Goal: Task Accomplishment & Management: Complete application form

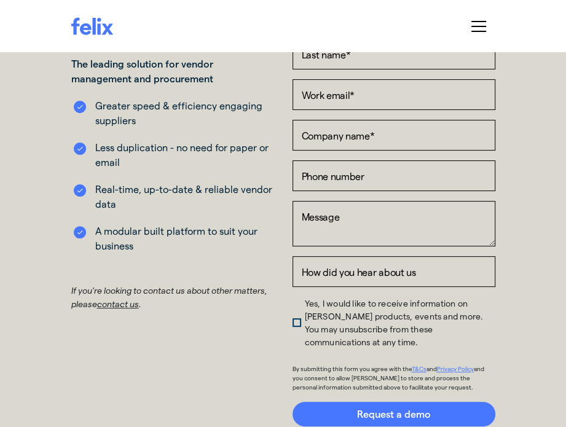
scroll to position [123, 0]
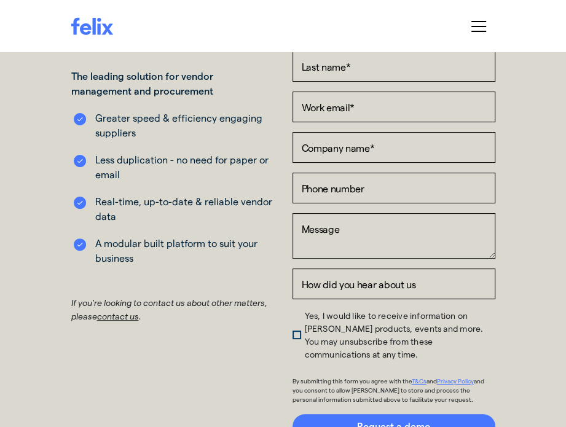
click at [118, 323] on p "If you're looking to contact us about other matters, please contact us ." at bounding box center [172, 310] width 203 height 28
click at [117, 317] on link "contact us" at bounding box center [118, 316] width 42 height 10
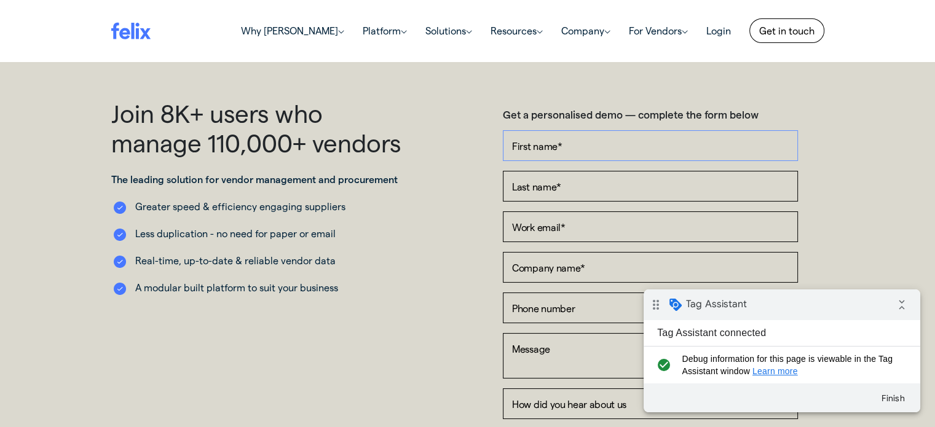
click at [654, 153] on input "First name *" at bounding box center [650, 145] width 295 height 31
type input "Test"
click at [609, 134] on input "Test" at bounding box center [650, 145] width 295 height 31
click at [609, 141] on input "First name *" at bounding box center [650, 145] width 295 height 31
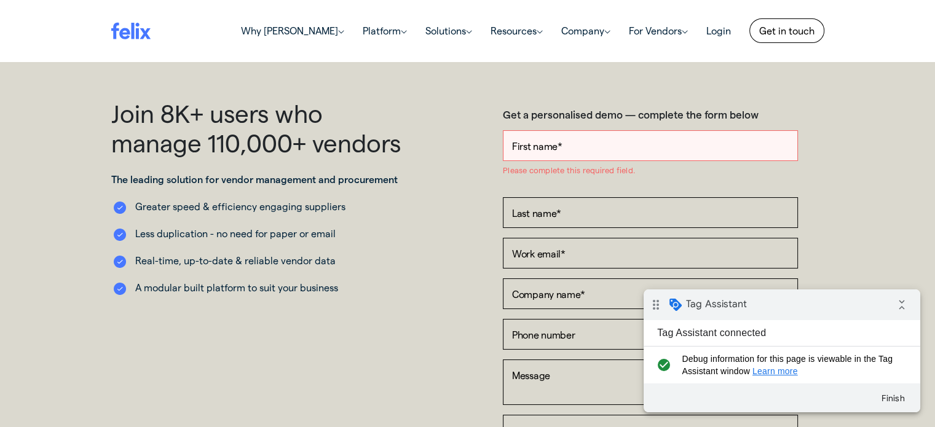
type input "Zib Test"
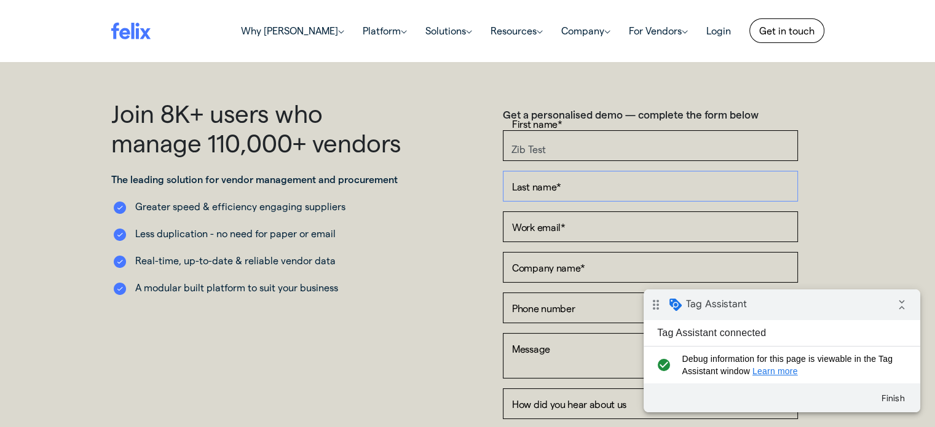
click at [605, 191] on input "Last name *" at bounding box center [650, 186] width 295 height 31
type input "test"
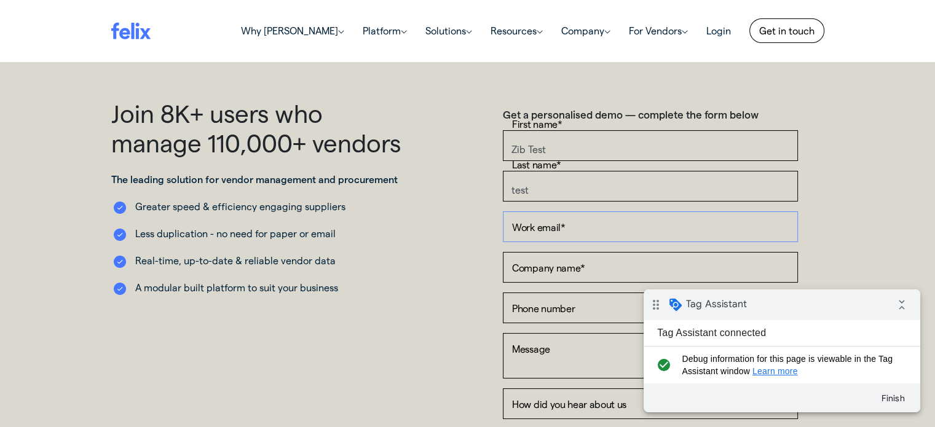
click at [516, 220] on input "Work email *" at bounding box center [650, 226] width 295 height 31
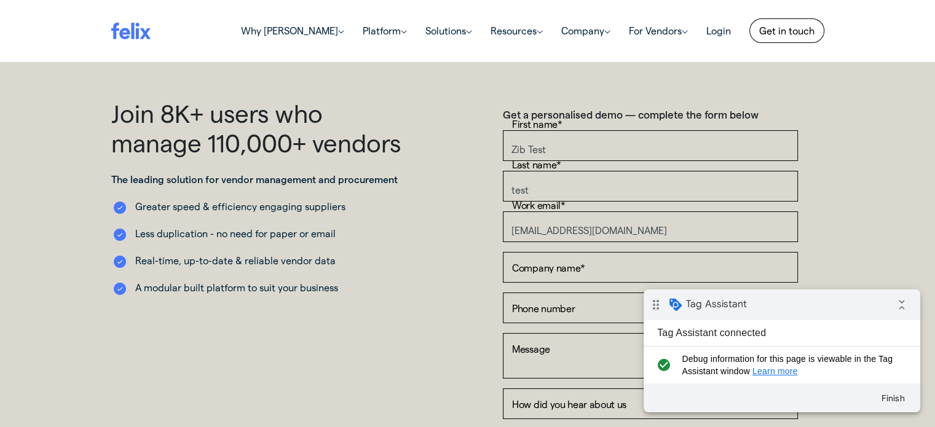
click at [905, 321] on div "Tag Assistant connected check_circle Debug information for this page is viewabl…" at bounding box center [782, 351] width 277 height 63
click at [891, 298] on div "collapse_all" at bounding box center [899, 305] width 21 height 25
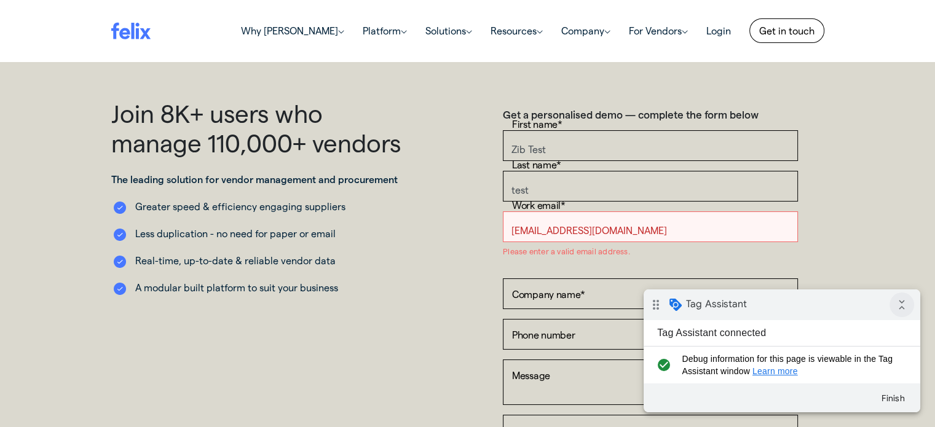
click at [905, 311] on icon "collapse_all" at bounding box center [901, 305] width 25 height 25
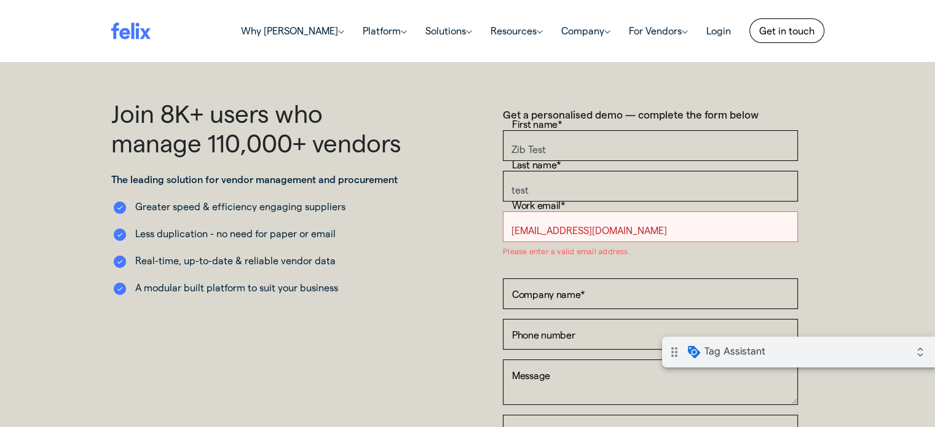
drag, startPoint x: 865, startPoint y: 357, endPoint x: 860, endPoint y: 349, distance: 9.4
click at [865, 357] on div "drag_indicator Tag Assistant expand_all" at bounding box center [800, 352] width 277 height 31
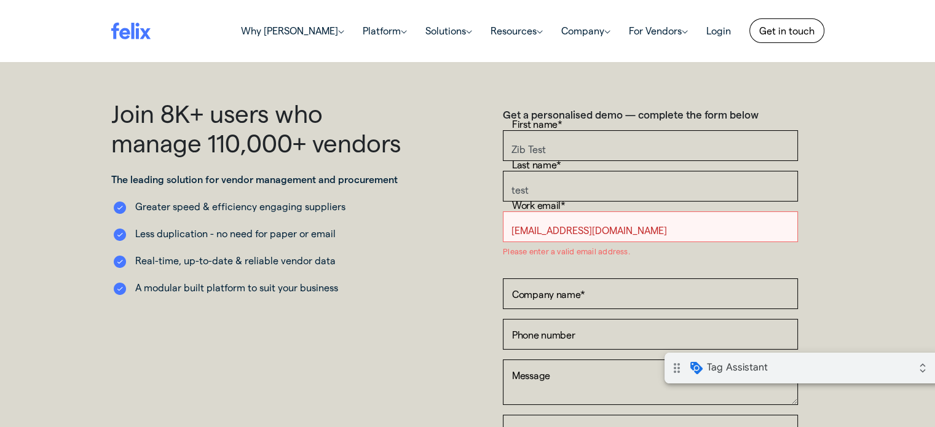
click at [546, 227] on input "[EMAIL_ADDRESS][DOMAIN_NAME]" at bounding box center [650, 226] width 295 height 31
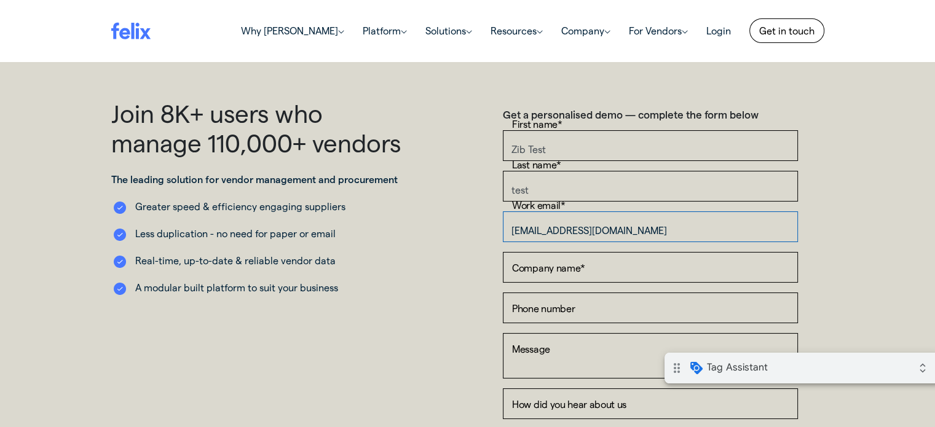
type input "[EMAIL_ADDRESS][DOMAIN_NAME]"
click at [553, 262] on input "Company name *" at bounding box center [650, 267] width 295 height 31
type input "Zib Digital Test"
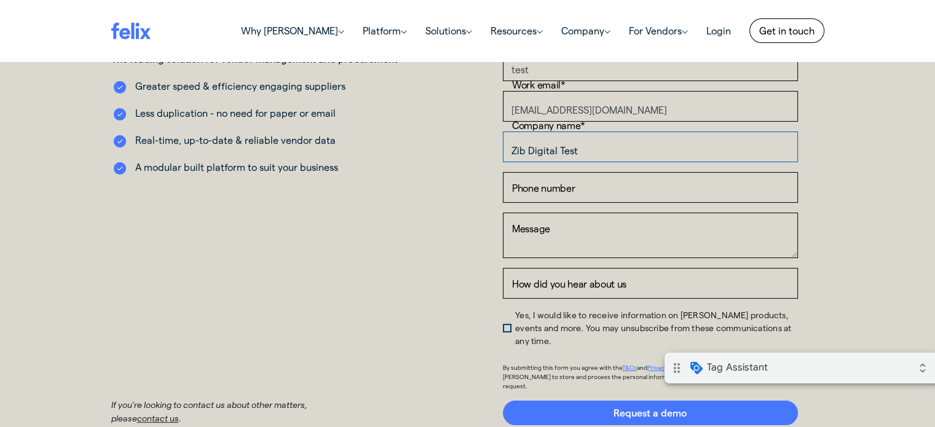
scroll to position [123, 0]
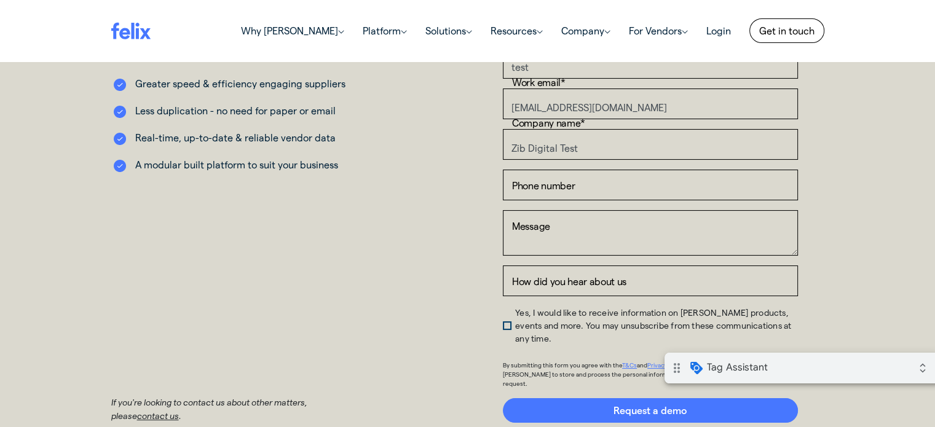
click at [615, 206] on form "Get a personalised demo — complete the form below First name * Zib Test Last na…" at bounding box center [650, 204] width 295 height 438
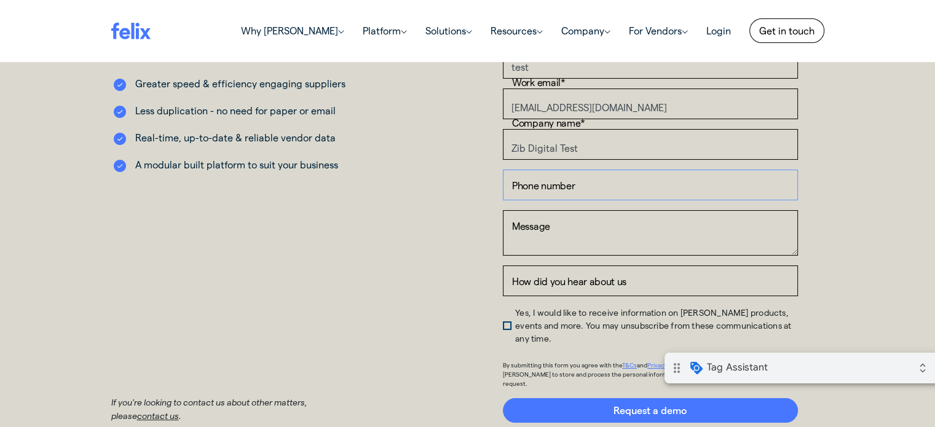
click at [615, 178] on input "Phone number" at bounding box center [650, 185] width 295 height 31
type input "0412345678"
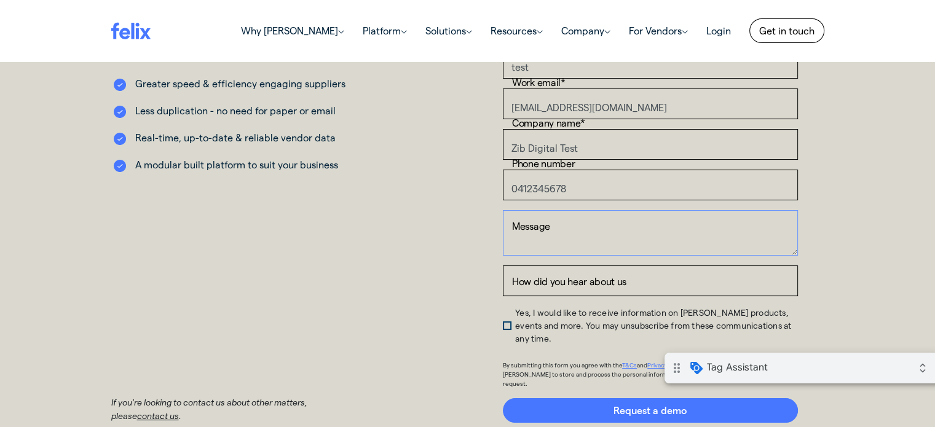
click at [579, 232] on textarea "Message" at bounding box center [650, 232] width 295 height 45
type textarea "This is a test"
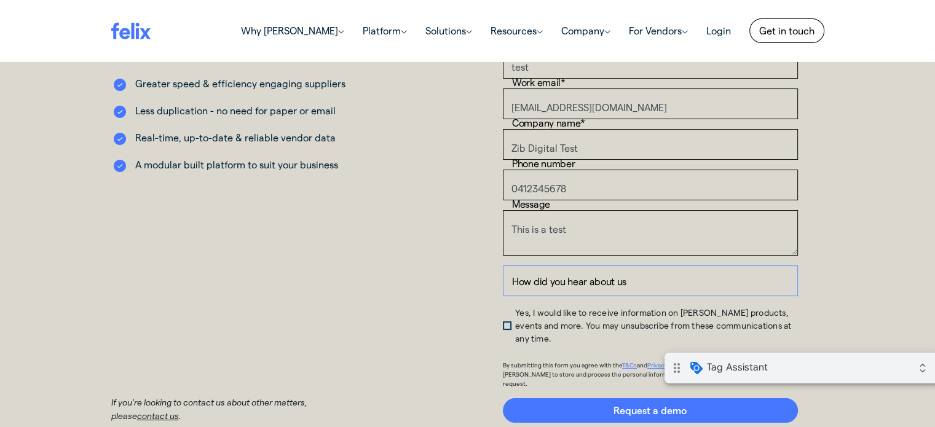
click at [575, 289] on input "How did you hear about us" at bounding box center [650, 281] width 295 height 31
type input "Test"
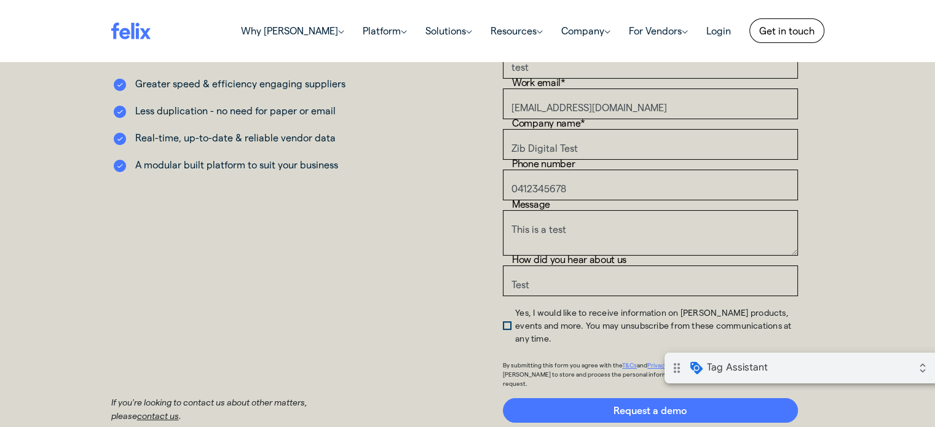
click at [496, 319] on div "Get a personalised demo — complete the form below First name * Zib Test Last na…" at bounding box center [651, 199] width 366 height 448
click at [515, 318] on span "Yes, I would like to receive information on [PERSON_NAME] products, events and …" at bounding box center [653, 325] width 276 height 36
click at [503, 309] on input "Yes, I would like to receive information on [PERSON_NAME] products, events and …" at bounding box center [503, 309] width 0 height 0
click at [482, 245] on div "Get a personalised demo — complete the form below First name * Zib Test Last na…" at bounding box center [651, 199] width 366 height 448
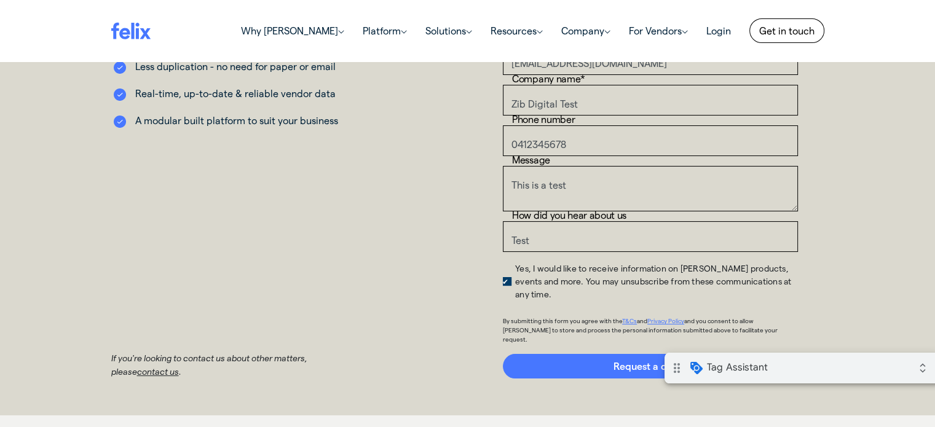
scroll to position [246, 0]
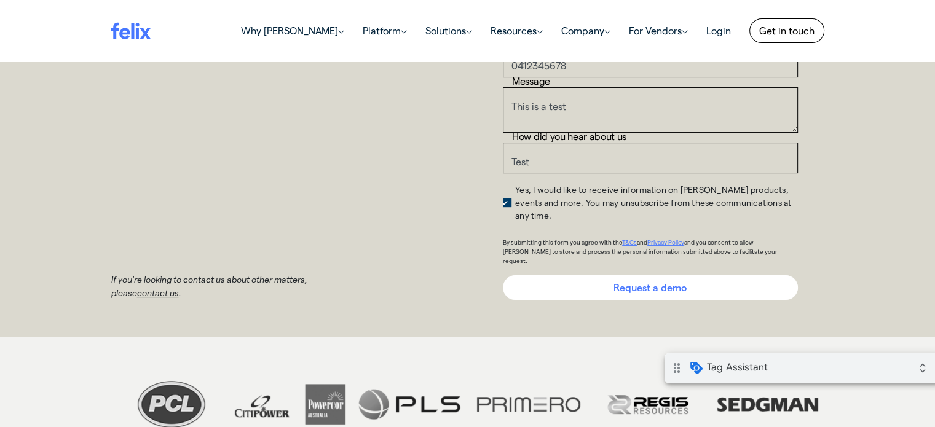
click at [591, 275] on input "Request a demo" at bounding box center [650, 287] width 295 height 25
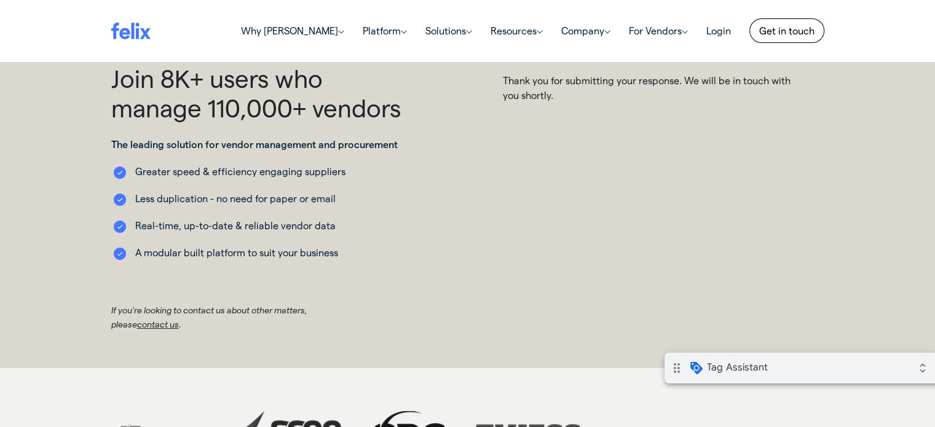
scroll to position [0, 0]
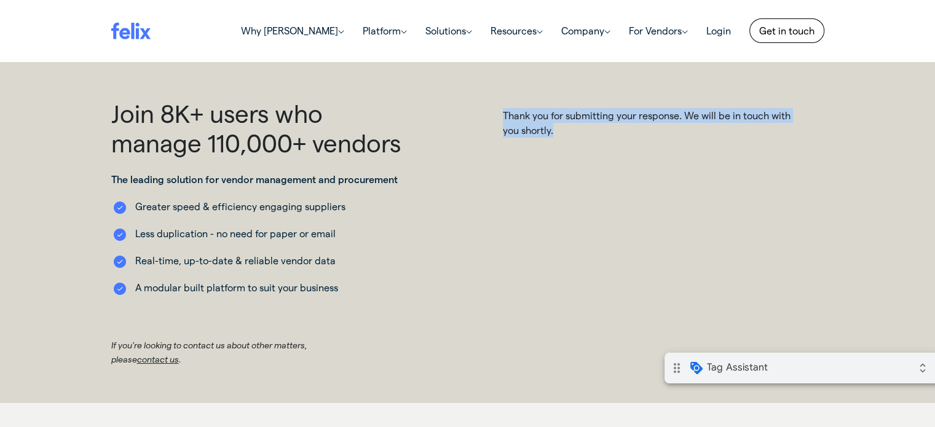
drag, startPoint x: 497, startPoint y: 108, endPoint x: 666, endPoint y: 133, distance: 170.9
click at [666, 133] on div "Thank you for submitting your response. We will be in touch with you shortly." at bounding box center [651, 232] width 366 height 268
click at [685, 154] on div "Thank you for submitting your response. We will be in touch with you shortly." at bounding box center [650, 237] width 295 height 258
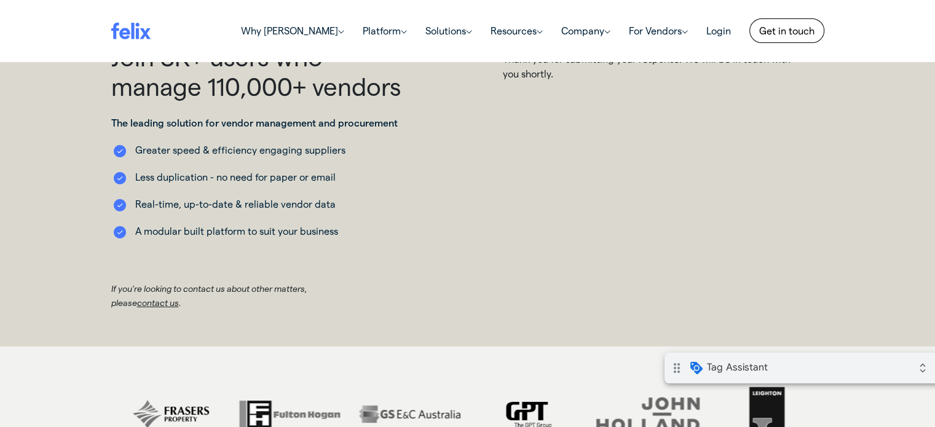
scroll to position [123, 0]
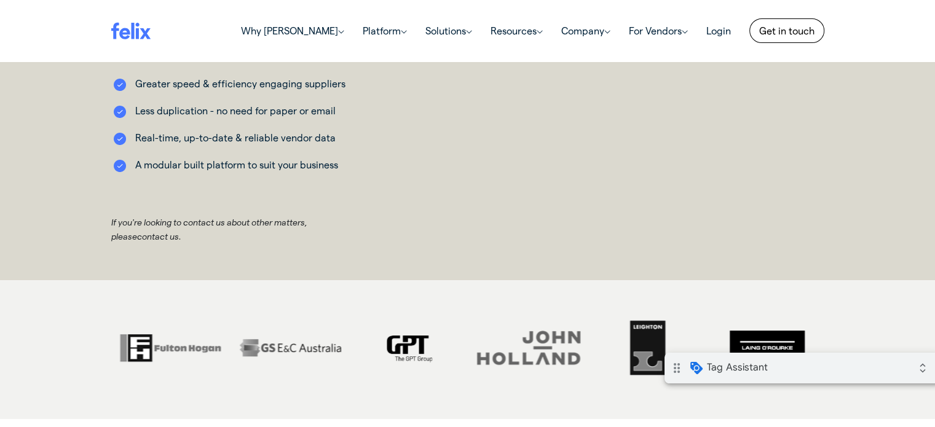
click at [139, 238] on link "contact us" at bounding box center [158, 236] width 42 height 10
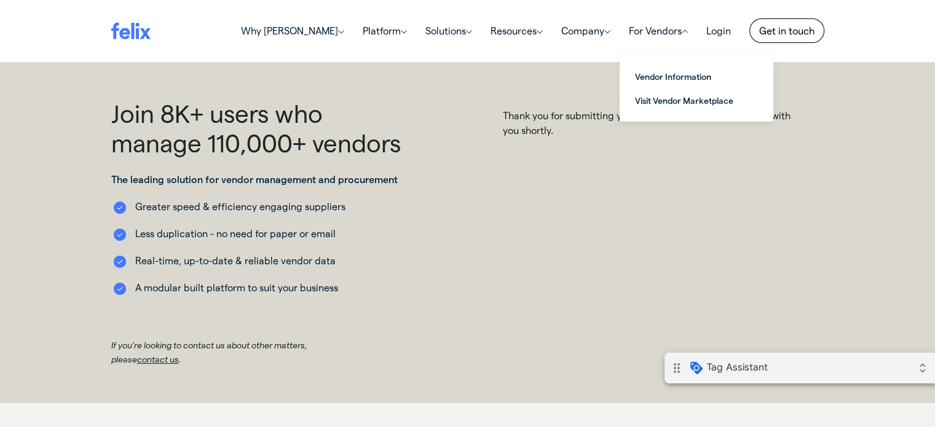
click at [649, 26] on link "For Vendors (current)" at bounding box center [658, 30] width 77 height 25
click at [639, 72] on span "Vendor Information" at bounding box center [685, 76] width 101 height 13
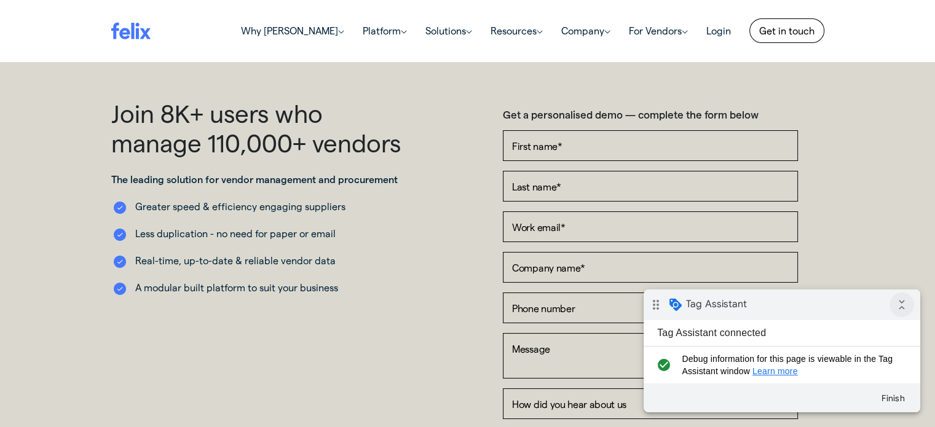
click at [905, 299] on icon "collapse_all" at bounding box center [901, 305] width 25 height 25
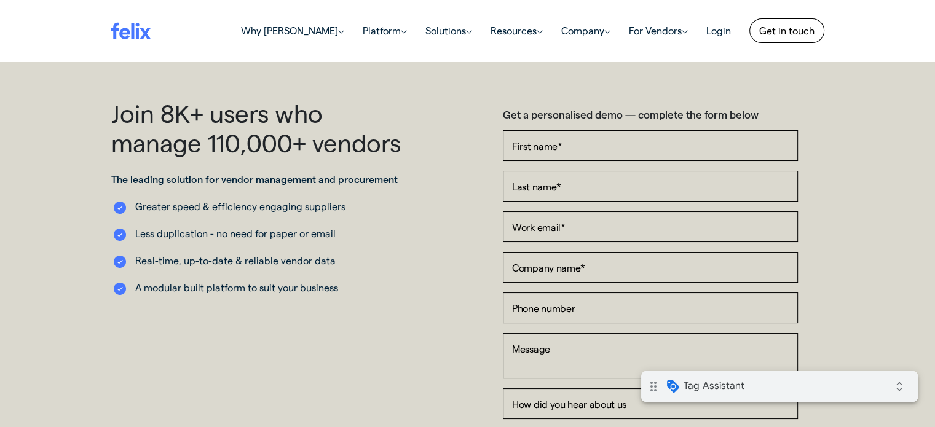
click at [842, 387] on div "drag_indicator Tag Assistant expand_all" at bounding box center [779, 386] width 277 height 31
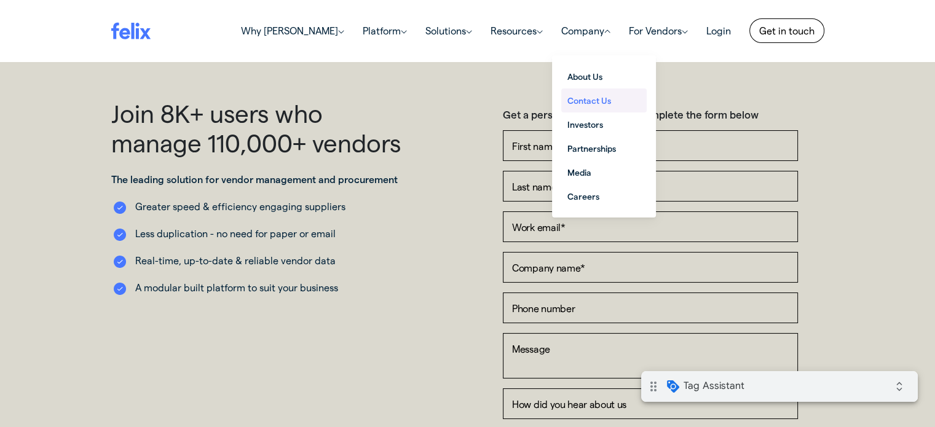
click at [589, 92] on link "Contact Us" at bounding box center [603, 101] width 85 height 24
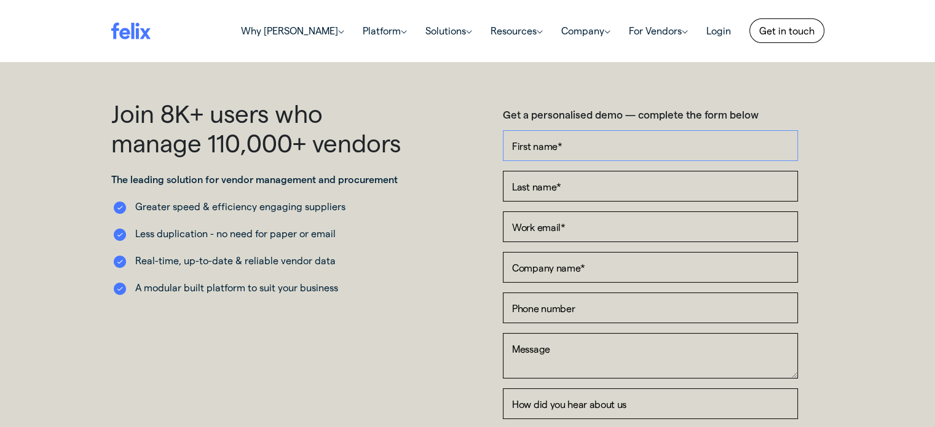
drag, startPoint x: 0, startPoint y: 0, endPoint x: 600, endPoint y: 144, distance: 617.1
click at [600, 144] on input "First name *" at bounding box center [650, 145] width 295 height 31
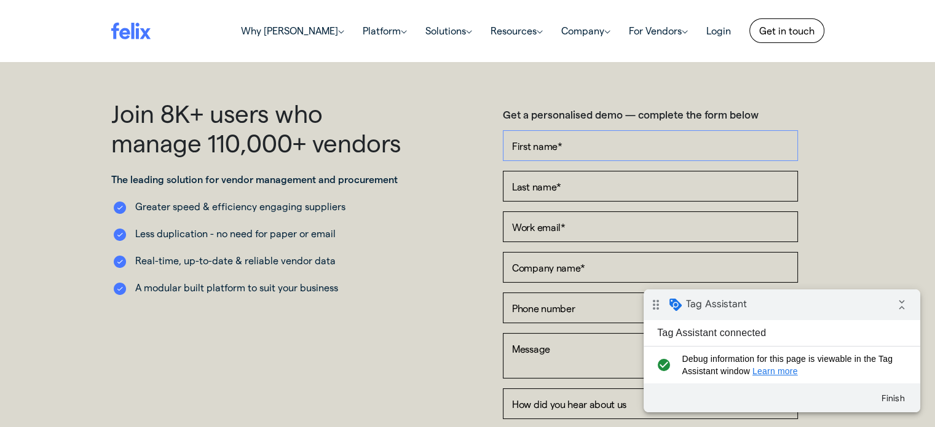
type input "Zib Test"
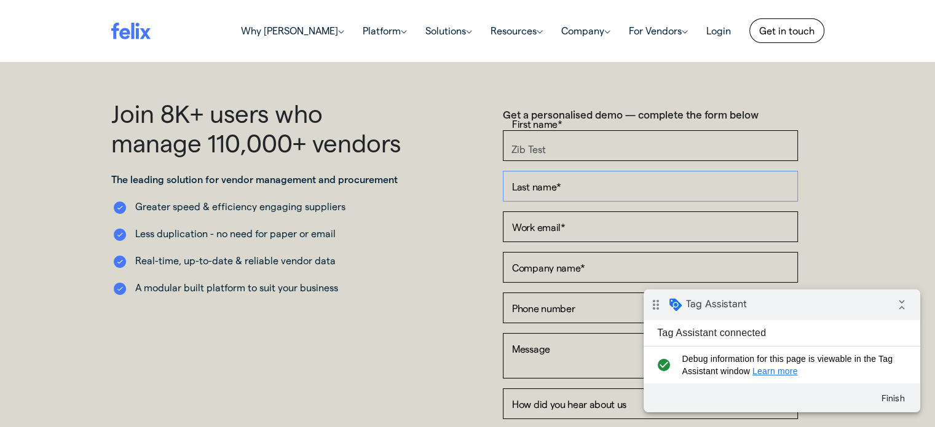
click at [598, 179] on input "Last name *" at bounding box center [650, 186] width 295 height 31
type input "test"
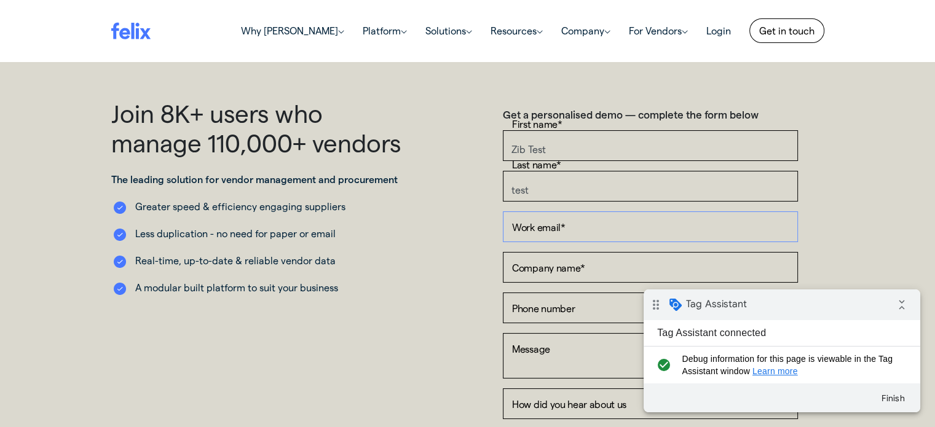
click at [563, 226] on input "Work email *" at bounding box center [650, 226] width 295 height 31
type input "[EMAIL_ADDRESS][DOMAIN_NAME]"
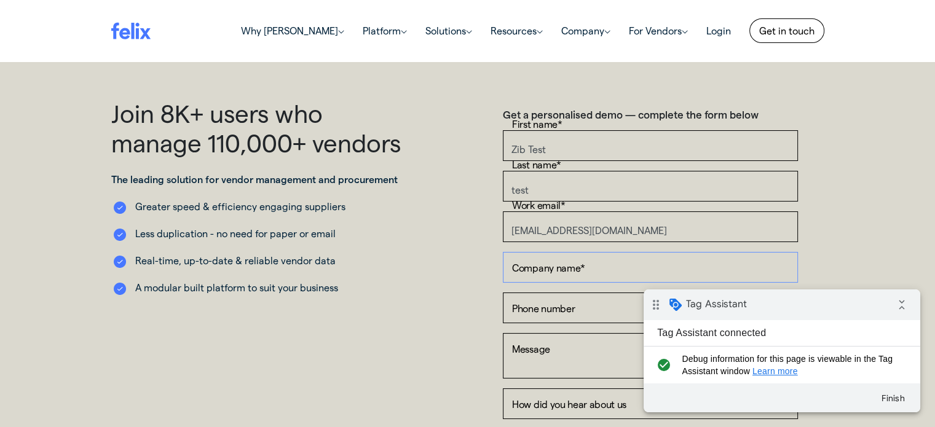
click at [551, 265] on input "Company name *" at bounding box center [650, 267] width 295 height 31
type input "Zib Digital Test"
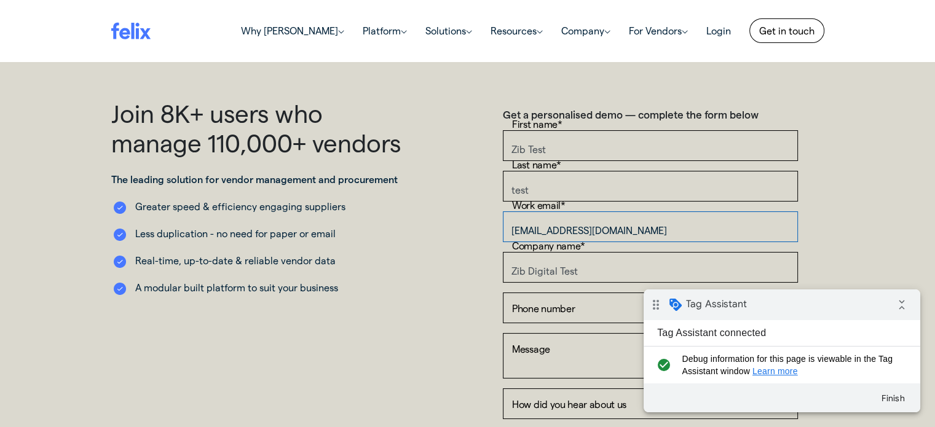
click at [543, 236] on input "[EMAIL_ADDRESS][DOMAIN_NAME]" at bounding box center [650, 226] width 295 height 31
click at [902, 309] on icon "collapse_all" at bounding box center [901, 305] width 25 height 25
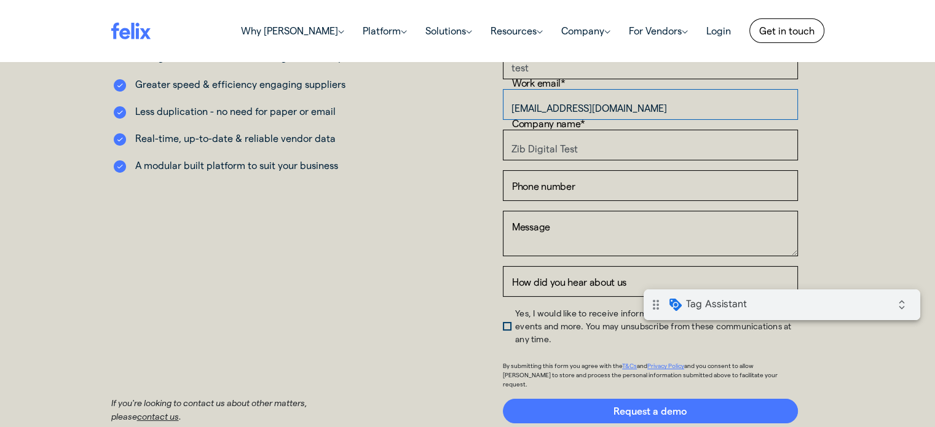
scroll to position [123, 0]
type input "[EMAIL_ADDRESS][DOMAIN_NAME]"
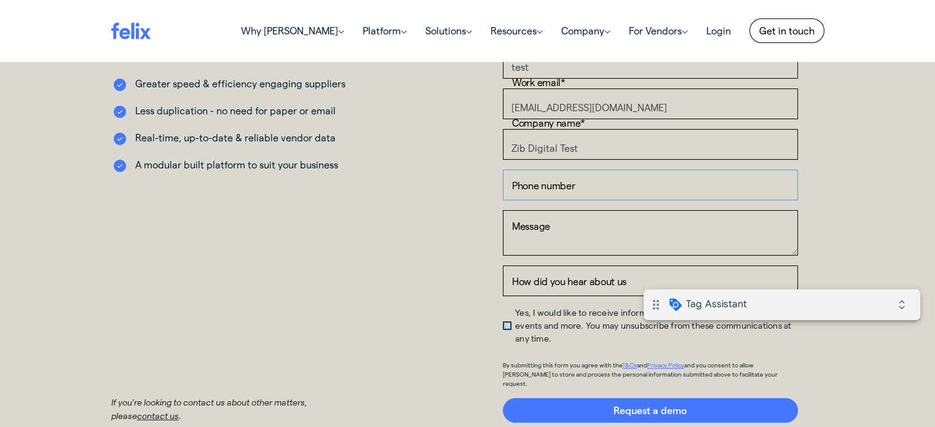
click at [531, 173] on input "Phone number" at bounding box center [650, 185] width 295 height 31
type input "0412345678"
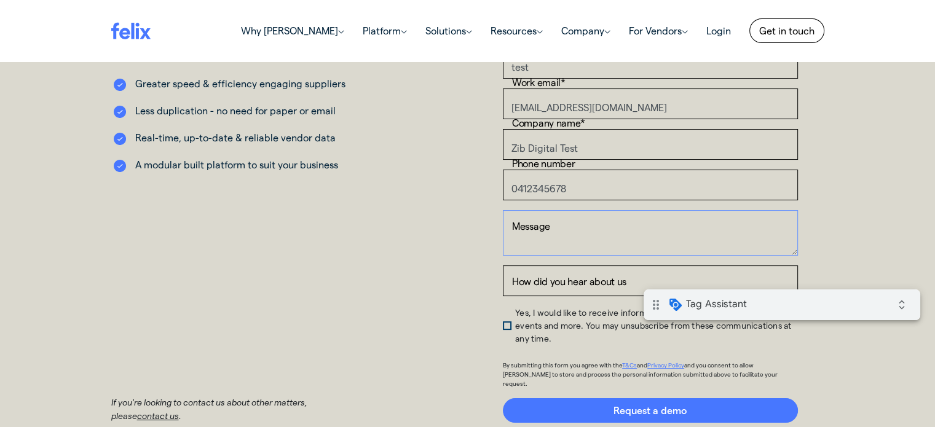
click at [554, 226] on textarea "Message" at bounding box center [650, 232] width 295 height 45
type textarea "test"
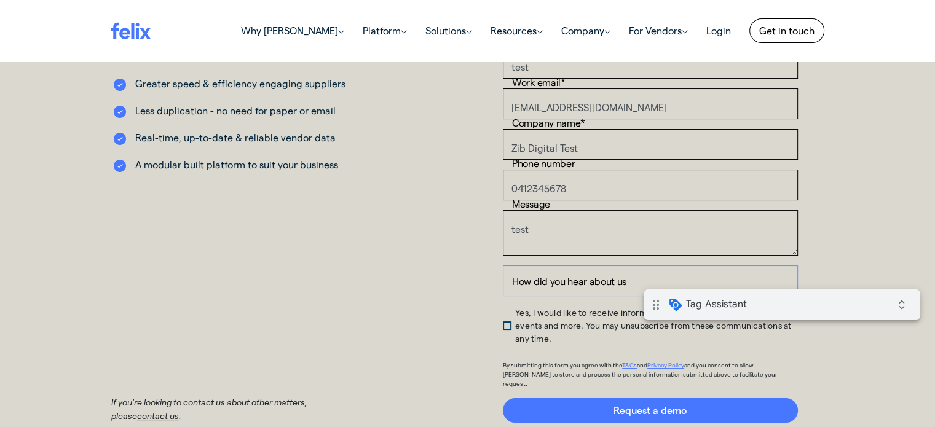
click at [572, 284] on input "How did you hear about us" at bounding box center [650, 281] width 295 height 31
type input "test"
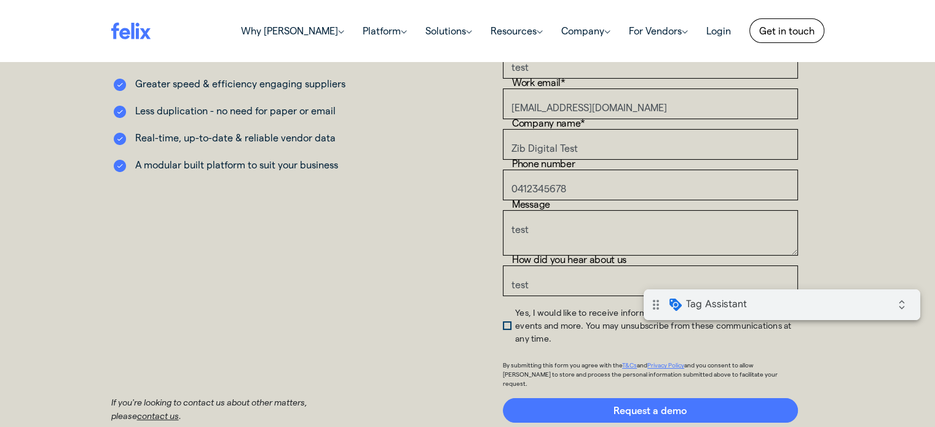
click at [507, 312] on li "Yes, I would like to receive information on [PERSON_NAME] products, events and …" at bounding box center [650, 325] width 295 height 39
click at [515, 314] on span "Yes, I would like to receive information on [PERSON_NAME] products, events and …" at bounding box center [653, 325] width 276 height 36
click at [503, 309] on input "Yes, I would like to receive information on [PERSON_NAME] products, events and …" at bounding box center [503, 309] width 0 height 0
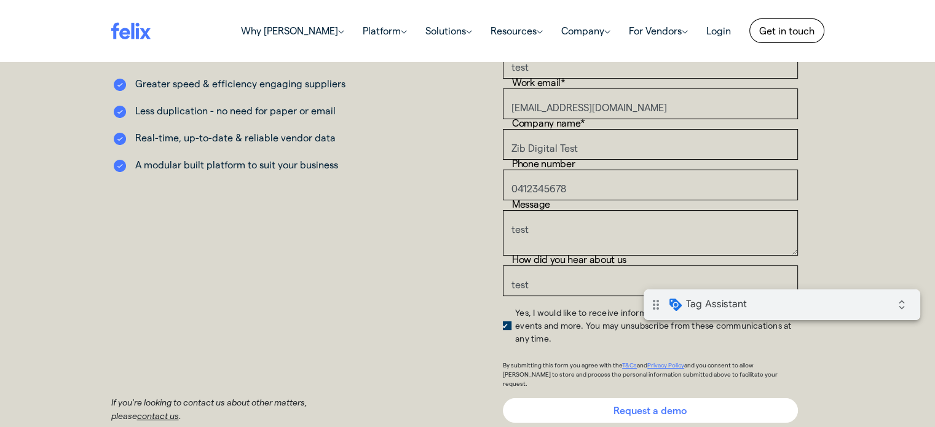
click at [571, 398] on input "Request a demo" at bounding box center [650, 410] width 295 height 25
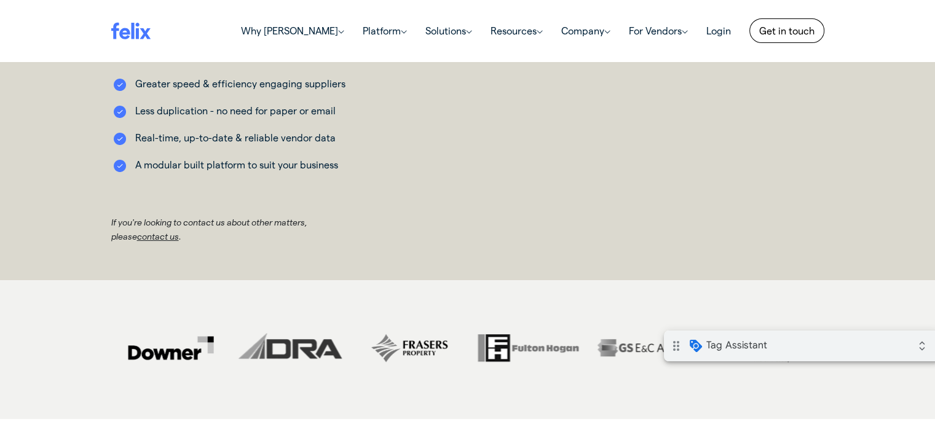
click at [857, 350] on div "drag_indicator Tag Assistant expand_all" at bounding box center [802, 346] width 277 height 31
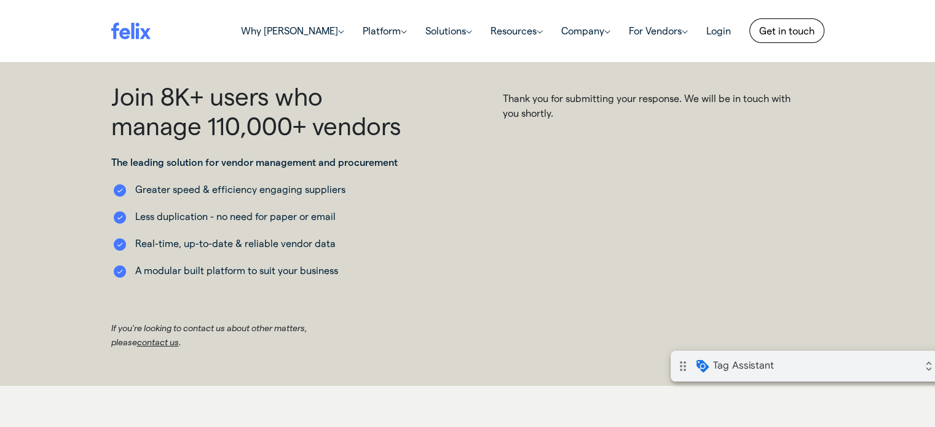
scroll to position [0, 0]
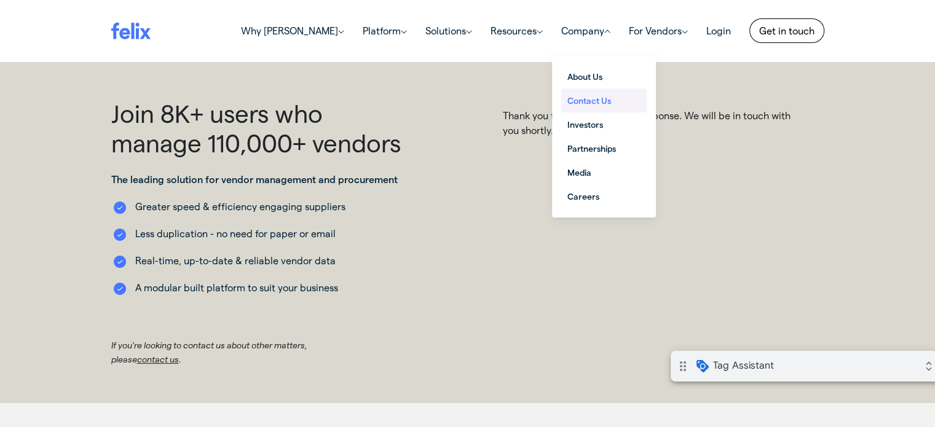
click at [593, 100] on span "Contact Us" at bounding box center [601, 100] width 68 height 13
